Goal: Find specific page/section: Find specific page/section

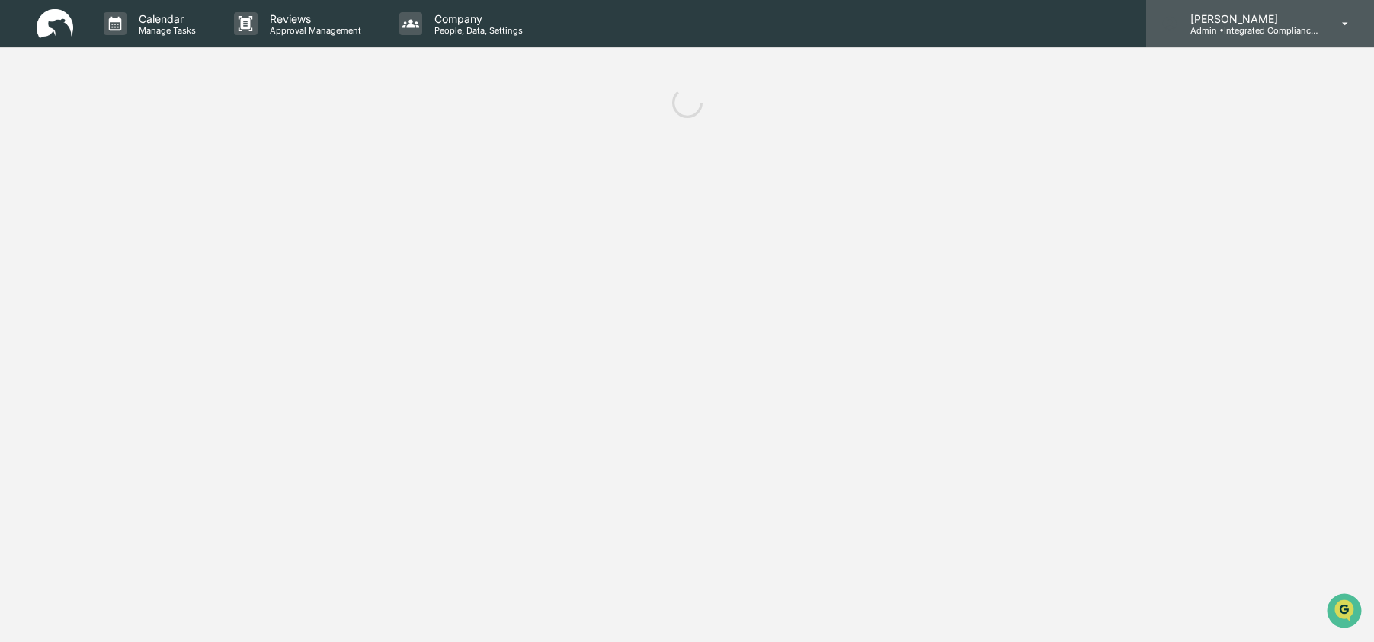
click at [1264, 34] on p "Admin • Integrated Compliance Advisors" at bounding box center [1249, 30] width 142 height 11
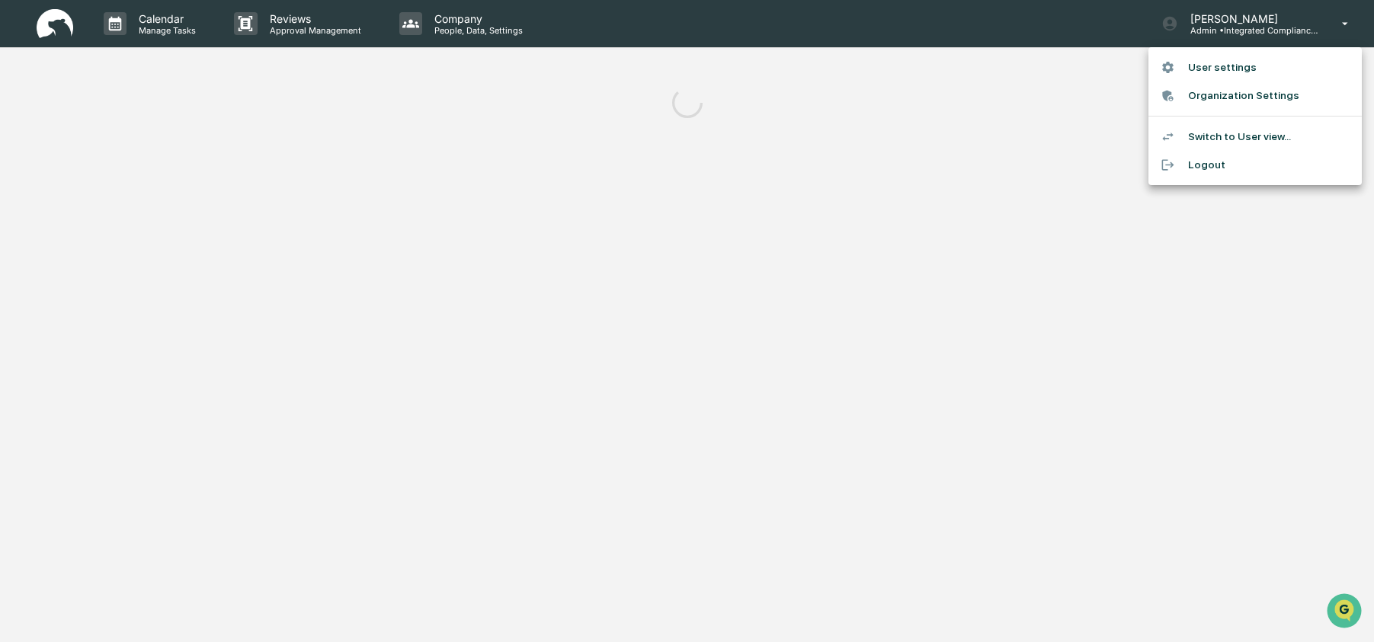
click at [986, 143] on div at bounding box center [687, 321] width 1374 height 642
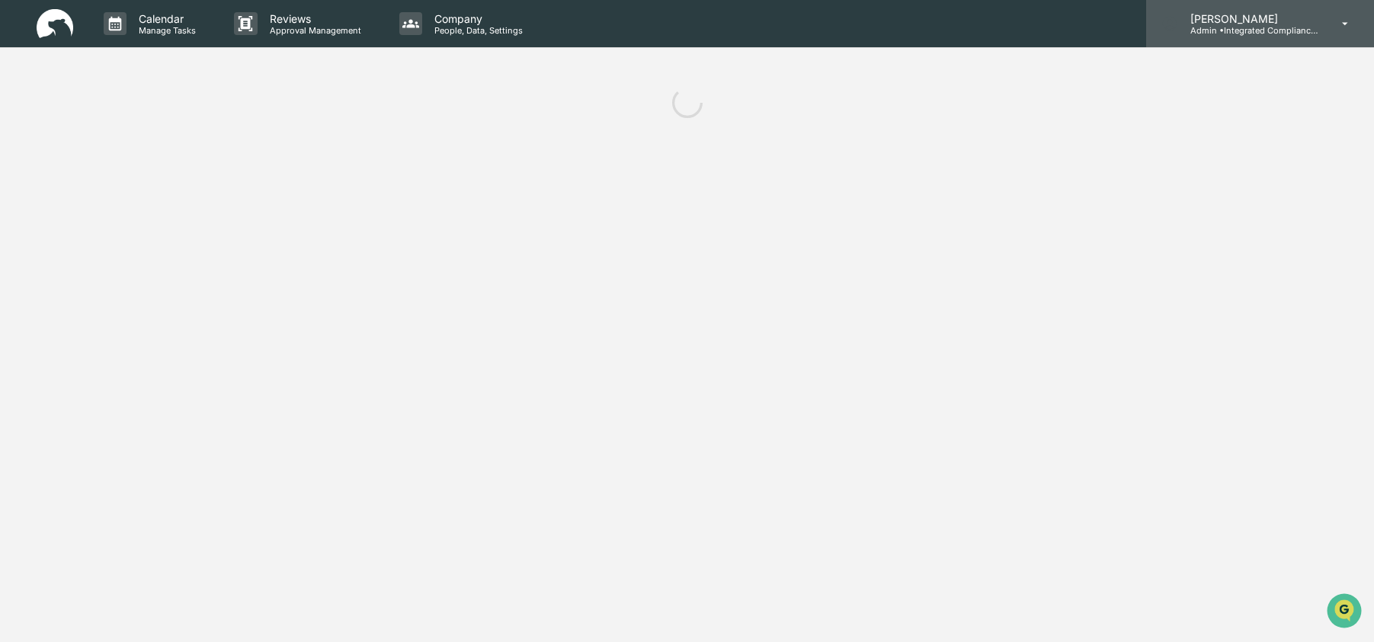
click at [1209, 31] on p "Admin • Integrated Compliance Advisors" at bounding box center [1249, 30] width 142 height 11
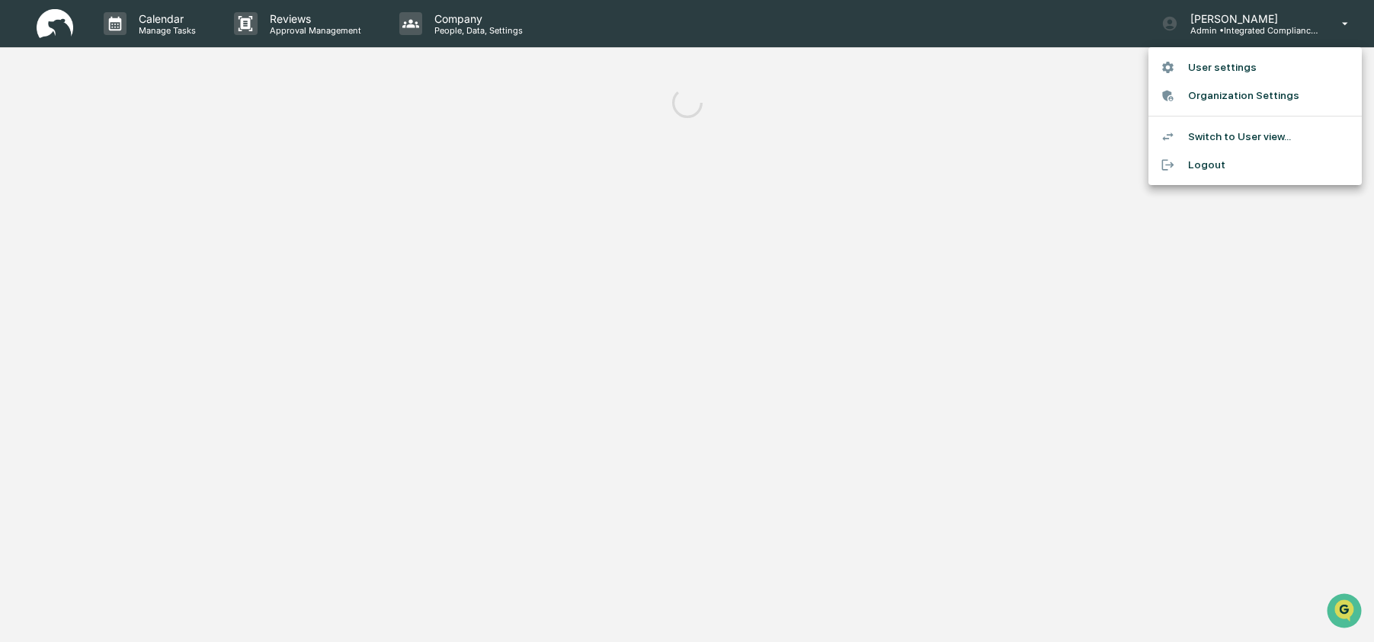
click at [848, 170] on div at bounding box center [687, 321] width 1374 height 642
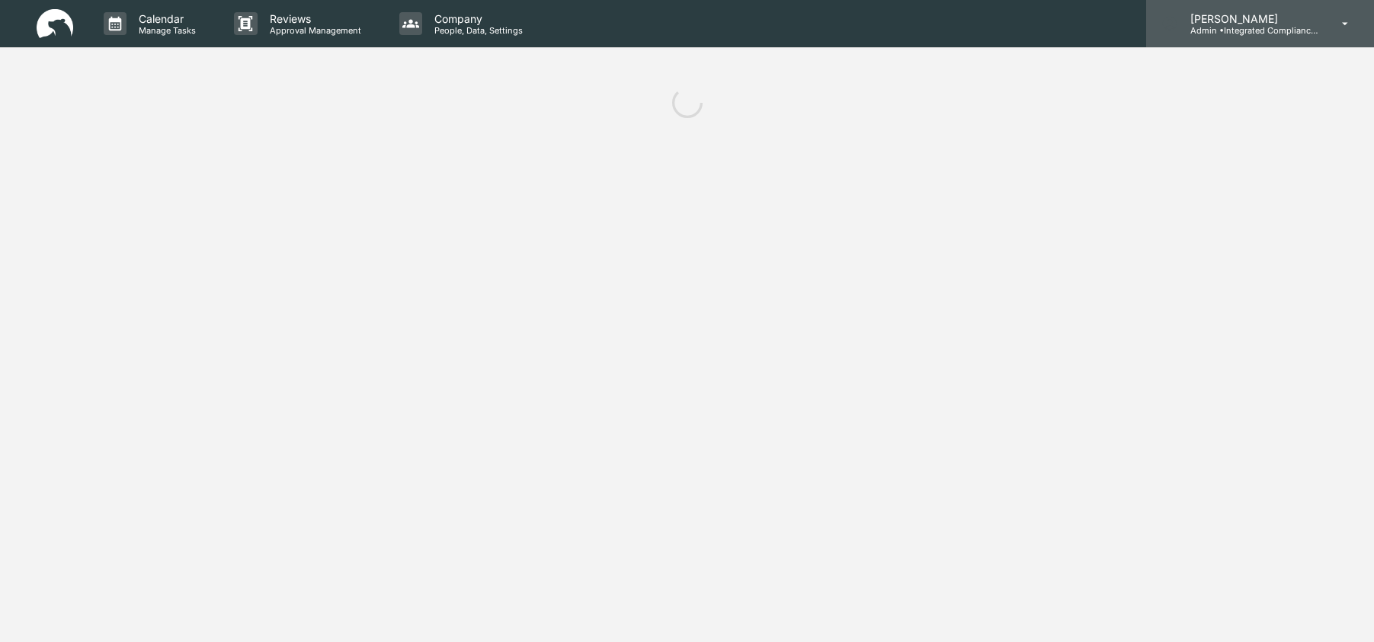
click at [1258, 22] on p "Ashley Craddock" at bounding box center [1249, 18] width 142 height 13
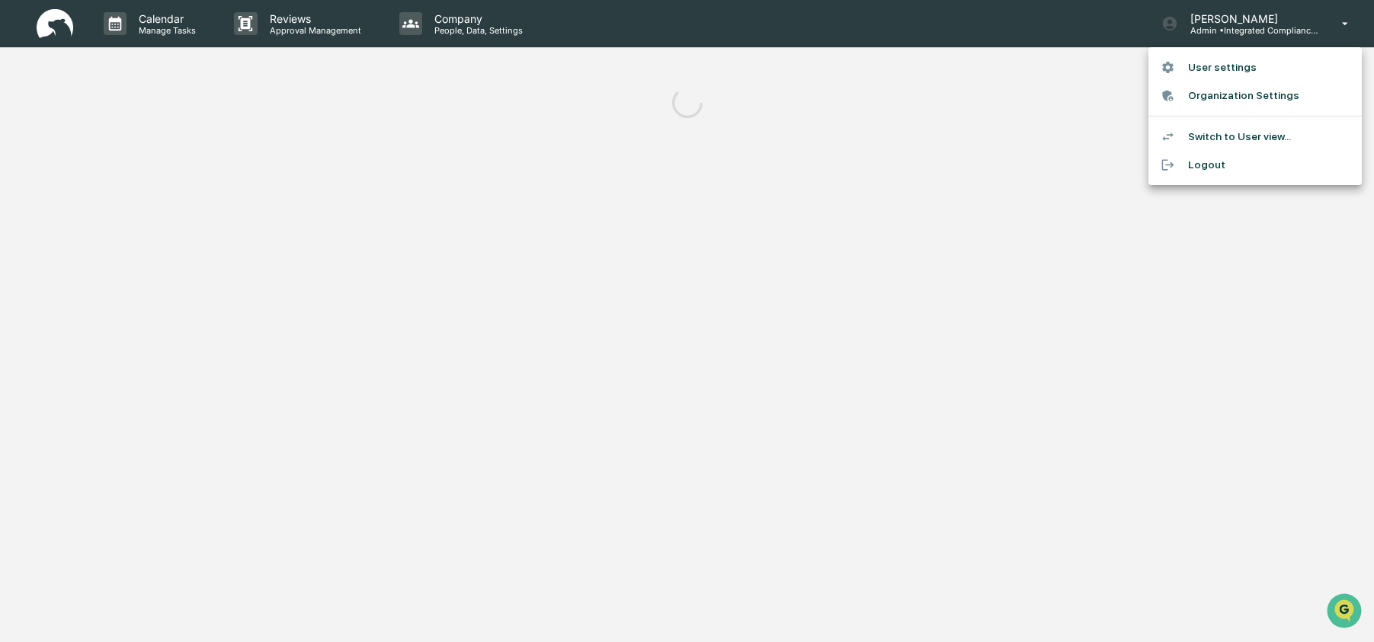
click at [866, 100] on div at bounding box center [687, 321] width 1374 height 642
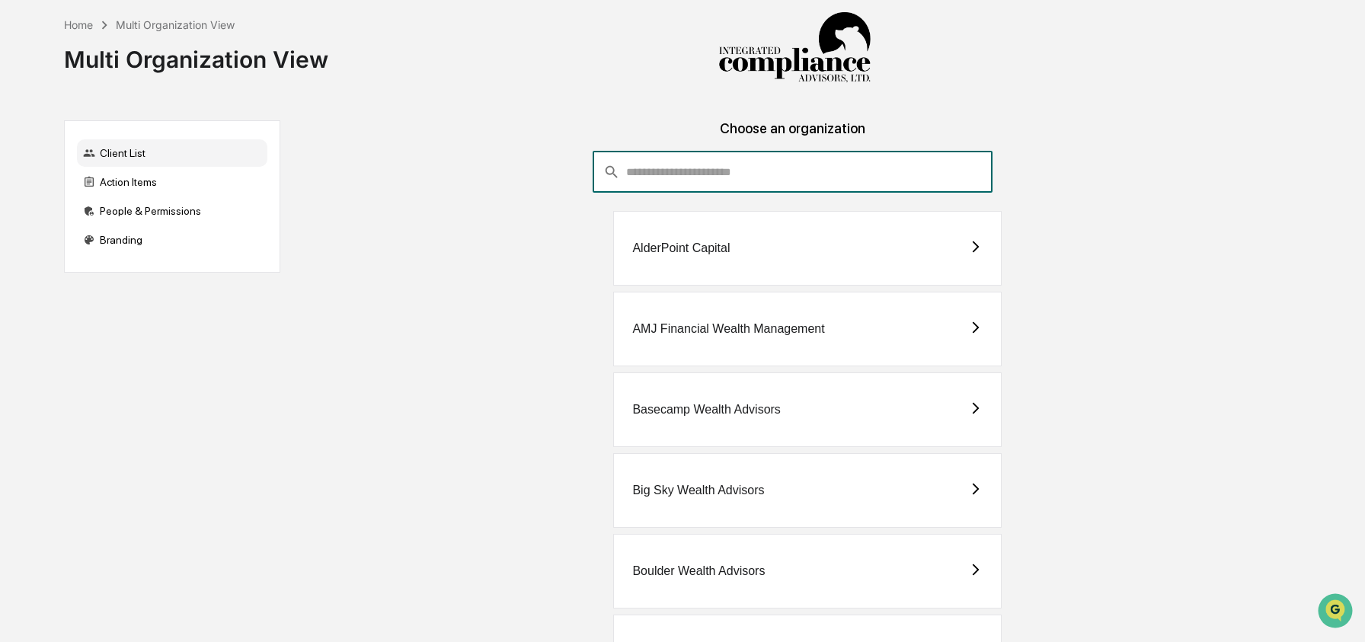
click at [772, 173] on input "consultant-dashboard__filter-organizations-search-bar" at bounding box center [809, 172] width 366 height 41
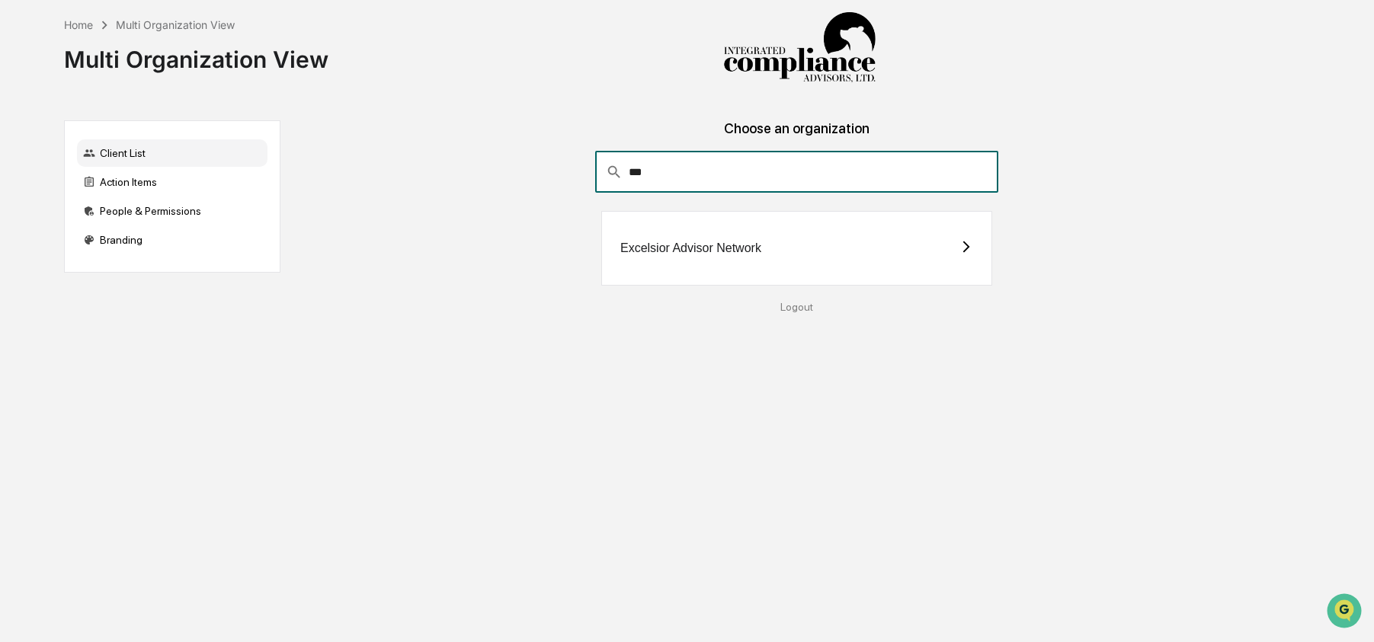
type input "***"
click at [671, 254] on div "Excelsior Advisor Network" at bounding box center [690, 249] width 141 height 14
